Goal: Transaction & Acquisition: Purchase product/service

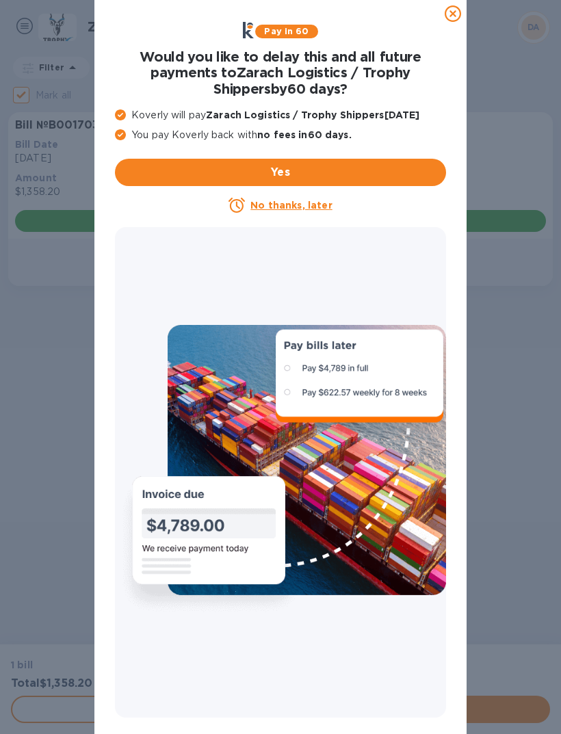
click at [450, 19] on icon at bounding box center [453, 13] width 16 height 16
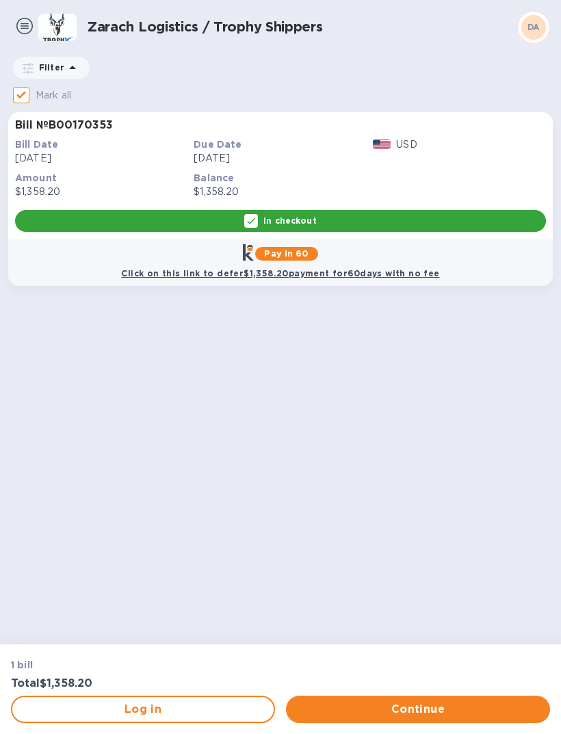
click at [415, 710] on span "Continue" at bounding box center [418, 709] width 242 height 16
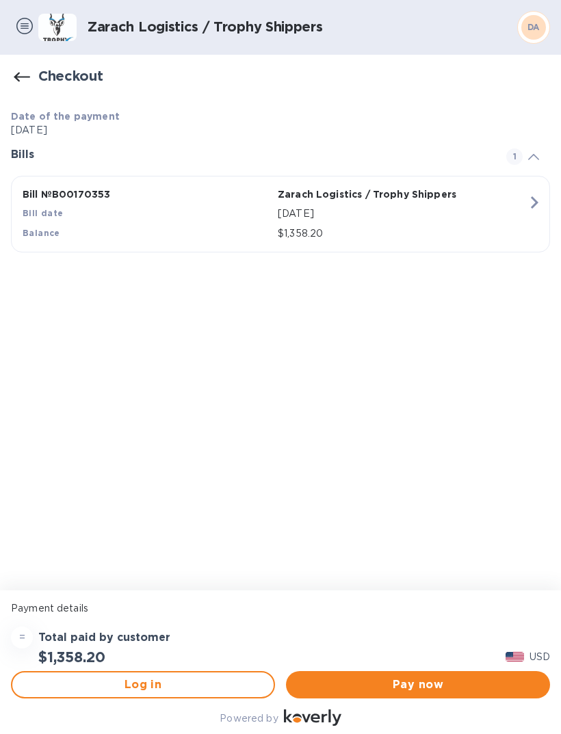
click at [425, 680] on span "Pay now" at bounding box center [418, 685] width 242 height 16
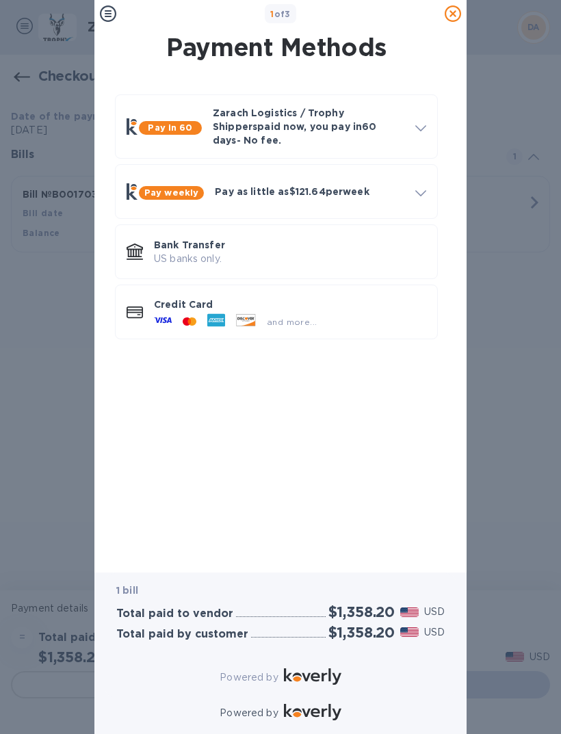
click at [175, 311] on div at bounding box center [162, 321] width 29 height 21
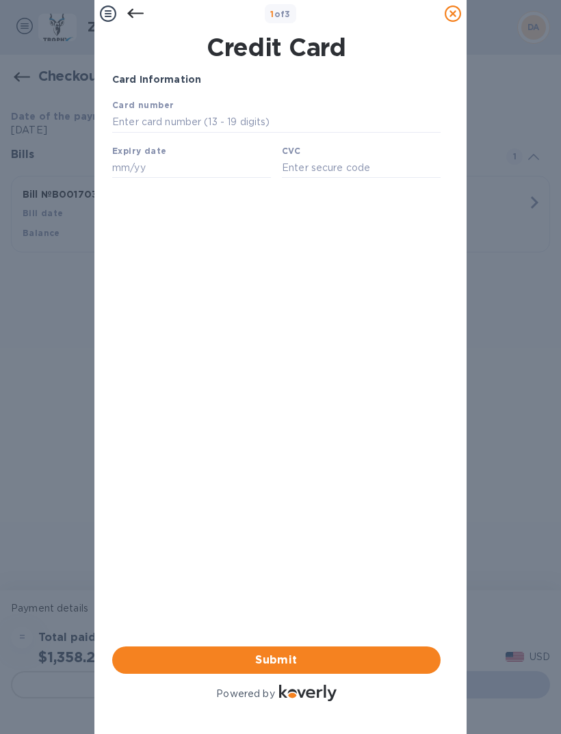
click at [139, 118] on input "text" at bounding box center [276, 122] width 328 height 21
type input "[CREDIT_CARD_NUMBER]"
click at [127, 164] on input "text" at bounding box center [191, 167] width 159 height 21
type input "08/28"
click at [309, 166] on input "text" at bounding box center [361, 167] width 159 height 21
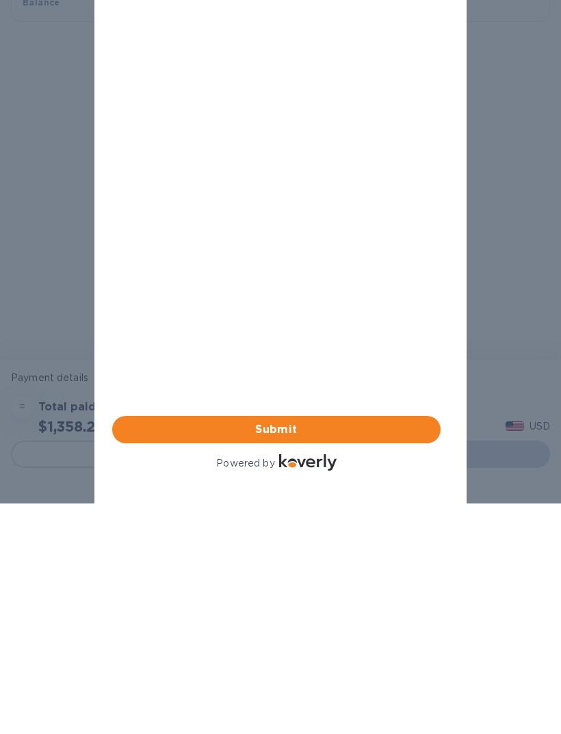
type input "812"
click at [345, 421] on span "Submit" at bounding box center [276, 429] width 307 height 16
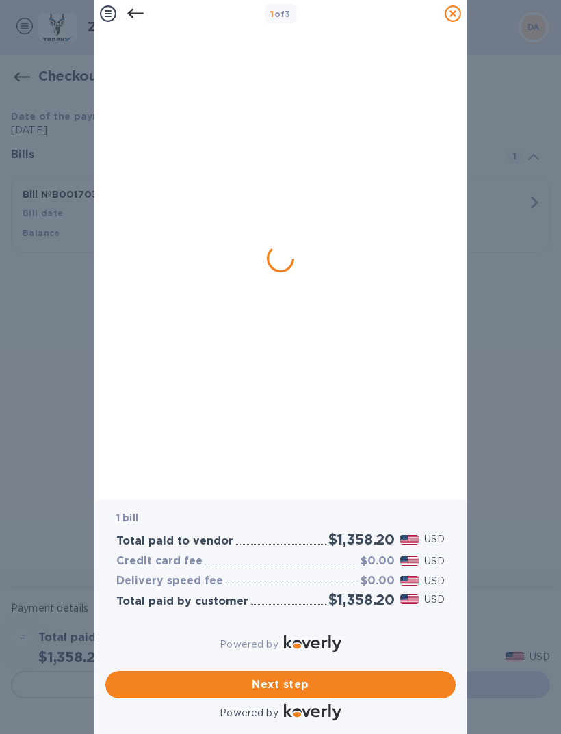
click at [334, 652] on img at bounding box center [312, 644] width 57 height 16
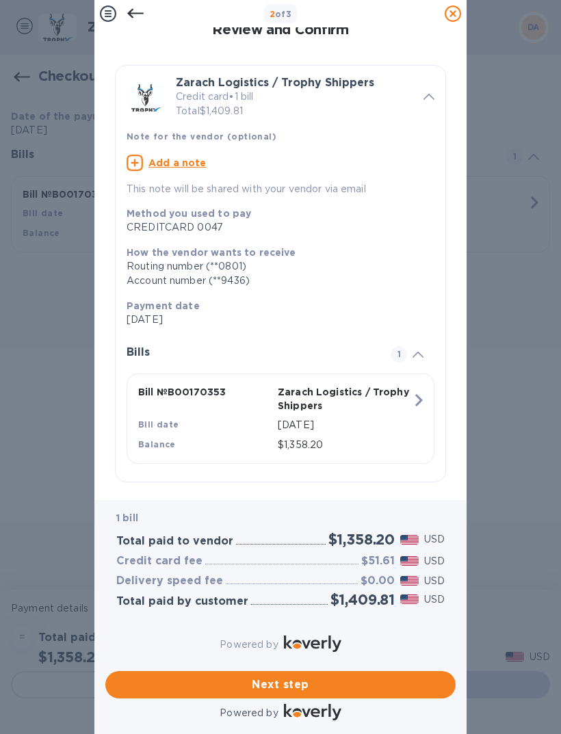
click at [345, 678] on span "Next step" at bounding box center [280, 685] width 328 height 16
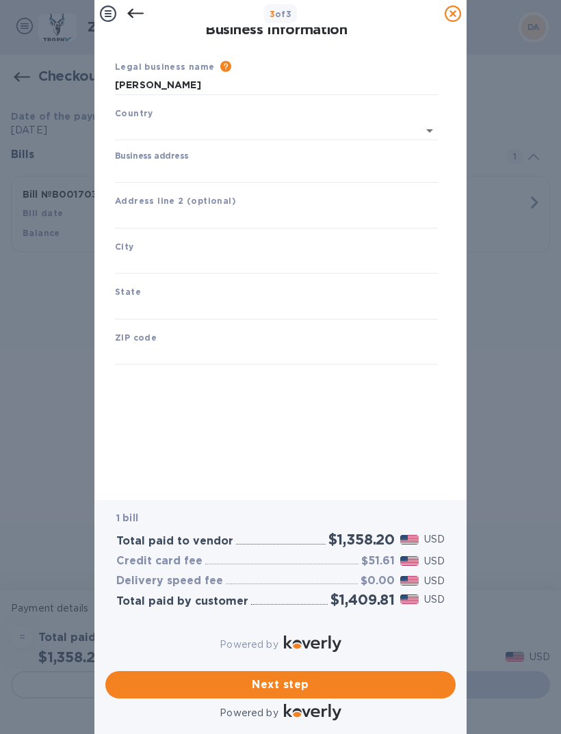
type input "[GEOGRAPHIC_DATA]"
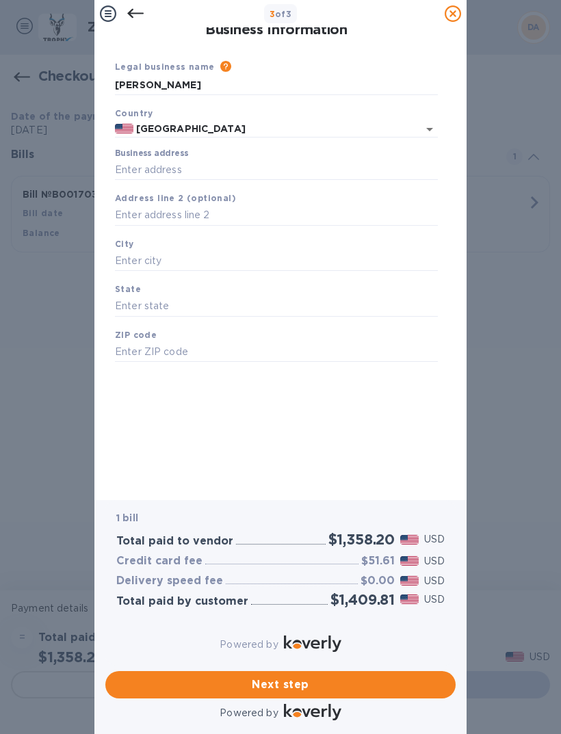
click at [135, 161] on input "Business address" at bounding box center [276, 169] width 323 height 21
type input "[STREET_ADDRESS]"
type input "[PERSON_NAME]"
type input "NY"
type input "14467"
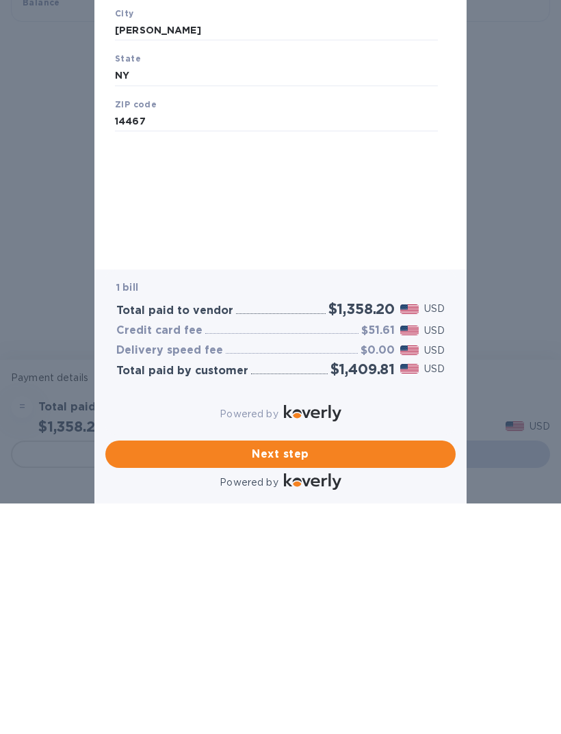
click at [327, 445] on button "Next step" at bounding box center [280, 454] width 350 height 27
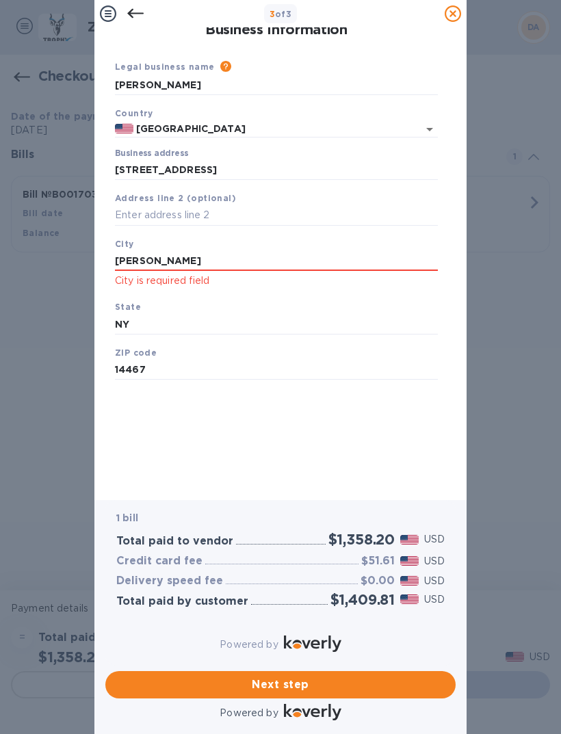
click at [177, 258] on input "[PERSON_NAME]" at bounding box center [276, 261] width 323 height 21
click button "Save" at bounding box center [0, 0] width 0 height 0
click at [302, 679] on span "Next step" at bounding box center [280, 685] width 328 height 16
click at [282, 679] on span "Next step" at bounding box center [280, 685] width 328 height 16
click at [195, 264] on input "[PERSON_NAME]" at bounding box center [276, 261] width 323 height 21
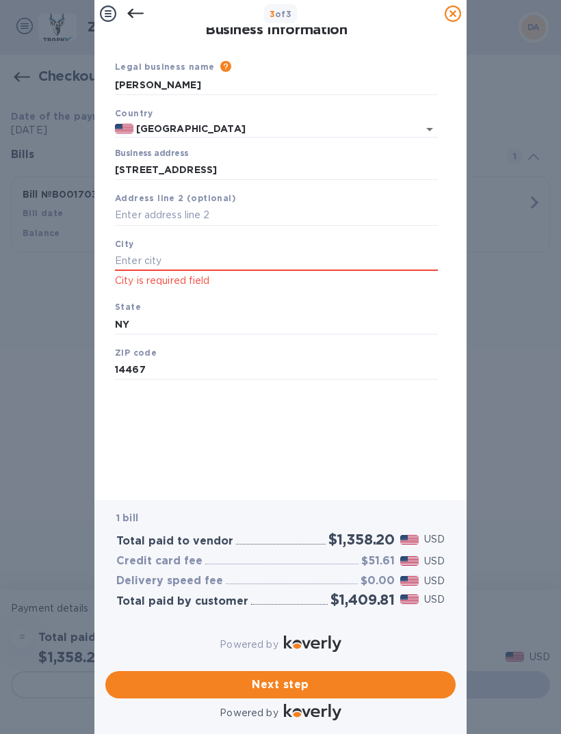
type input "[PERSON_NAME]"
click at [170, 263] on input "[PERSON_NAME]" at bounding box center [276, 261] width 323 height 21
type input "H"
type input "[PERSON_NAME]"
click at [140, 327] on input "text" at bounding box center [276, 324] width 323 height 21
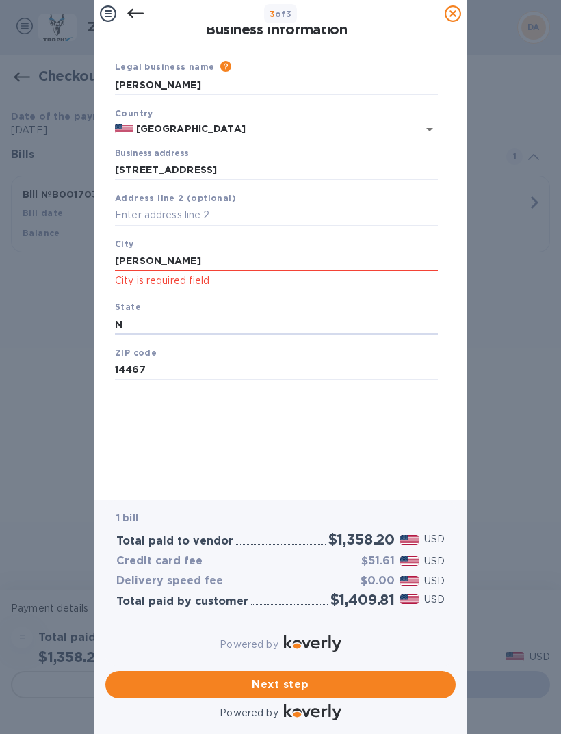
type input "NY"
click button "Save" at bounding box center [0, 0] width 0 height 0
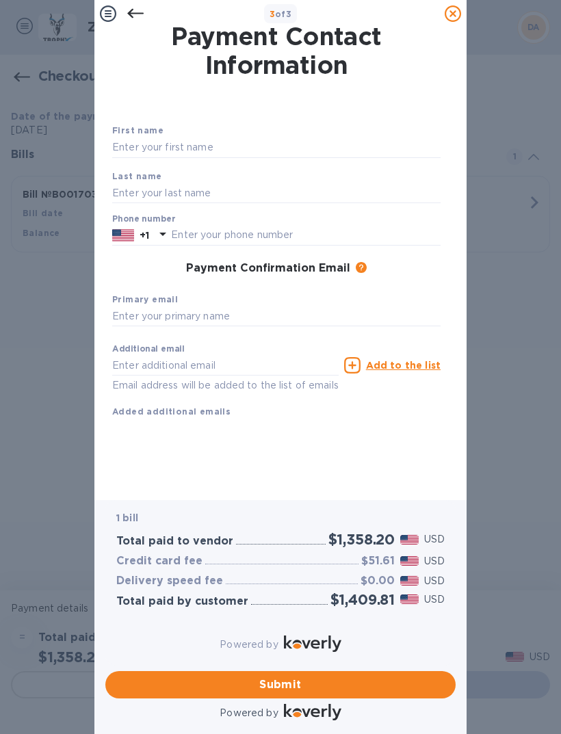
click at [129, 148] on input "text" at bounding box center [276, 148] width 328 height 21
type input "Des"
type input "Desi"
type input "[PERSON_NAME]"
type input "5857271750"
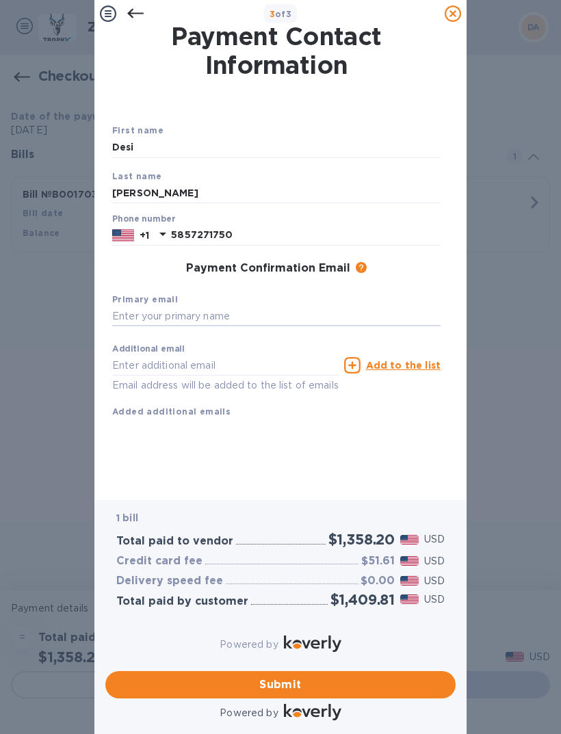
type input "[EMAIL_ADDRESS][DOMAIN_NAME]"
click at [290, 683] on span "Submit" at bounding box center [280, 685] width 328 height 16
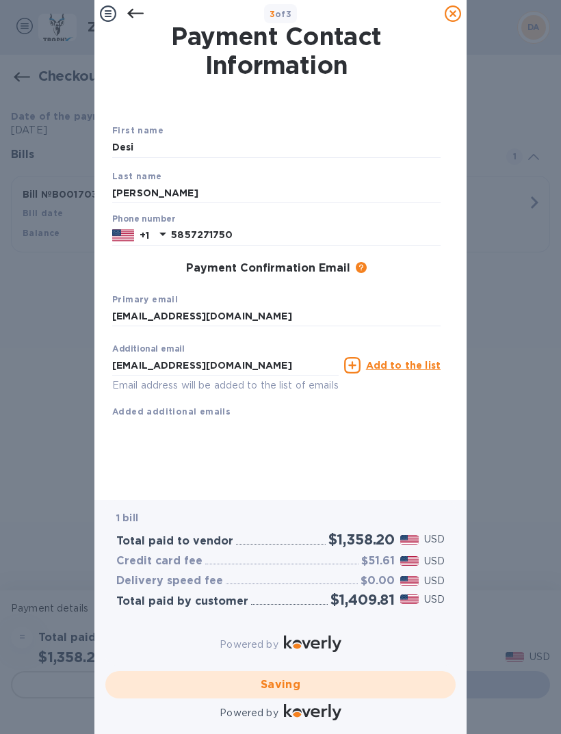
checkbox input "false"
